Goal: Information Seeking & Learning: Learn about a topic

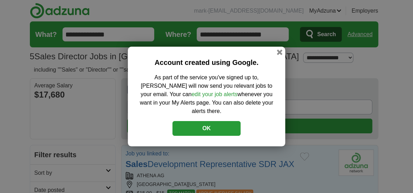
click at [207, 121] on button "OK" at bounding box center [206, 128] width 68 height 15
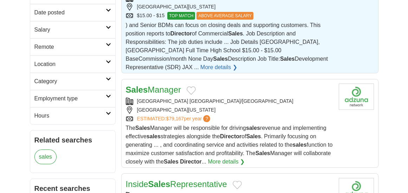
scroll to position [192, 0]
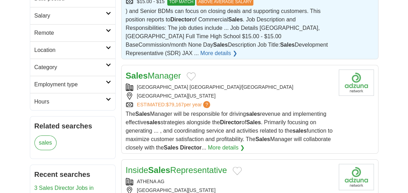
click at [165, 76] on link "Sales Manager" at bounding box center [153, 75] width 55 height 9
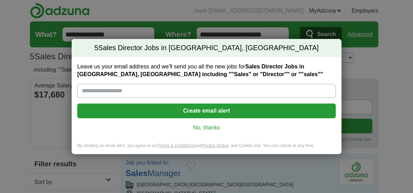
click at [202, 109] on button "Create email alert" at bounding box center [206, 111] width 259 height 15
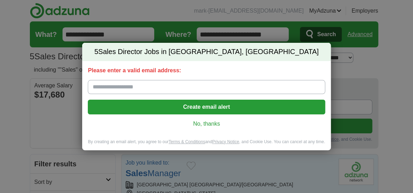
click at [151, 86] on input "Please enter a valid email address:" at bounding box center [206, 87] width 237 height 14
type input "**********"
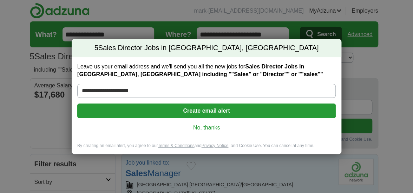
click at [203, 112] on button "Create email alert" at bounding box center [206, 111] width 259 height 15
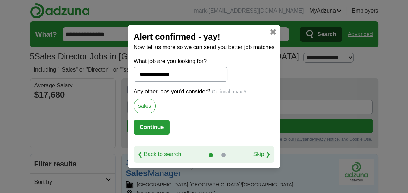
click at [155, 130] on button "Continue" at bounding box center [152, 127] width 36 height 15
select select "**"
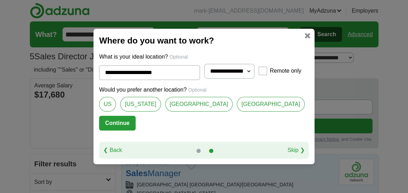
click at [116, 106] on link "US" at bounding box center [107, 104] width 17 height 15
type input "**"
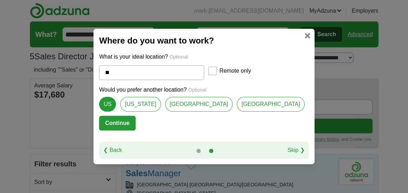
click at [135, 126] on button "Continue" at bounding box center [117, 123] width 36 height 15
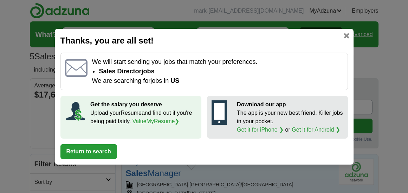
click at [348, 37] on link at bounding box center [347, 36] width 6 height 6
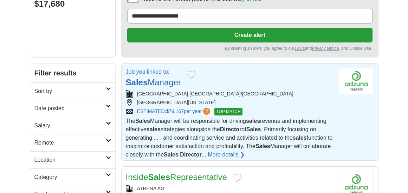
scroll to position [97, 0]
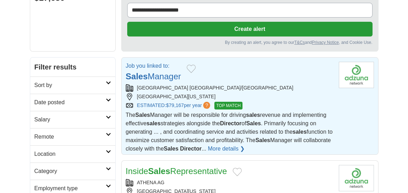
click at [245, 148] on link "More details ❯" at bounding box center [226, 149] width 37 height 8
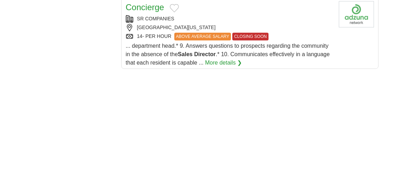
scroll to position [577, 0]
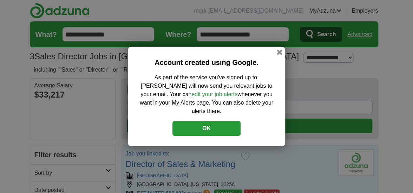
click at [207, 126] on button "OK" at bounding box center [206, 128] width 68 height 15
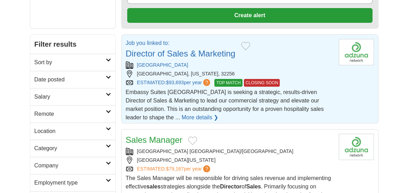
scroll to position [115, 0]
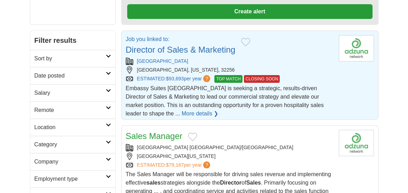
click at [165, 52] on link "Director of Sales & Marketing" at bounding box center [181, 49] width 110 height 9
click at [171, 50] on link "Director of Sales & Marketing" at bounding box center [181, 49] width 110 height 9
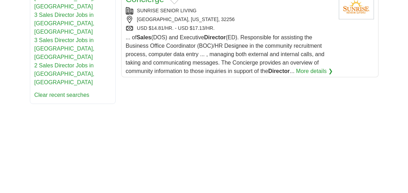
scroll to position [480, 0]
